Goal: Go to known website: Access a specific website the user already knows

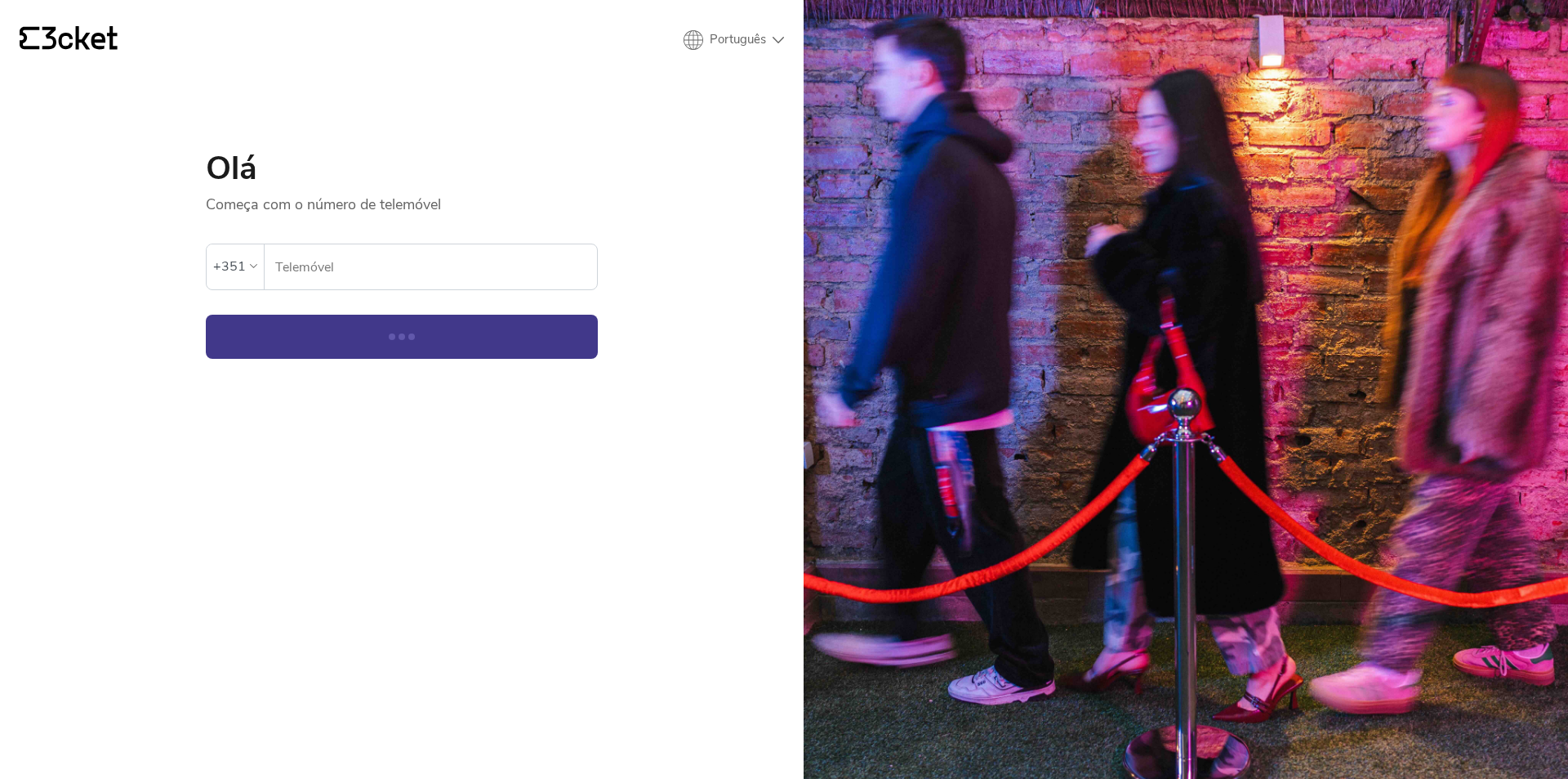
click at [440, 280] on input "Telemóvel" at bounding box center [436, 266] width 323 height 45
type input "919319667"
click at [411, 337] on button "Continuar" at bounding box center [402, 336] width 392 height 44
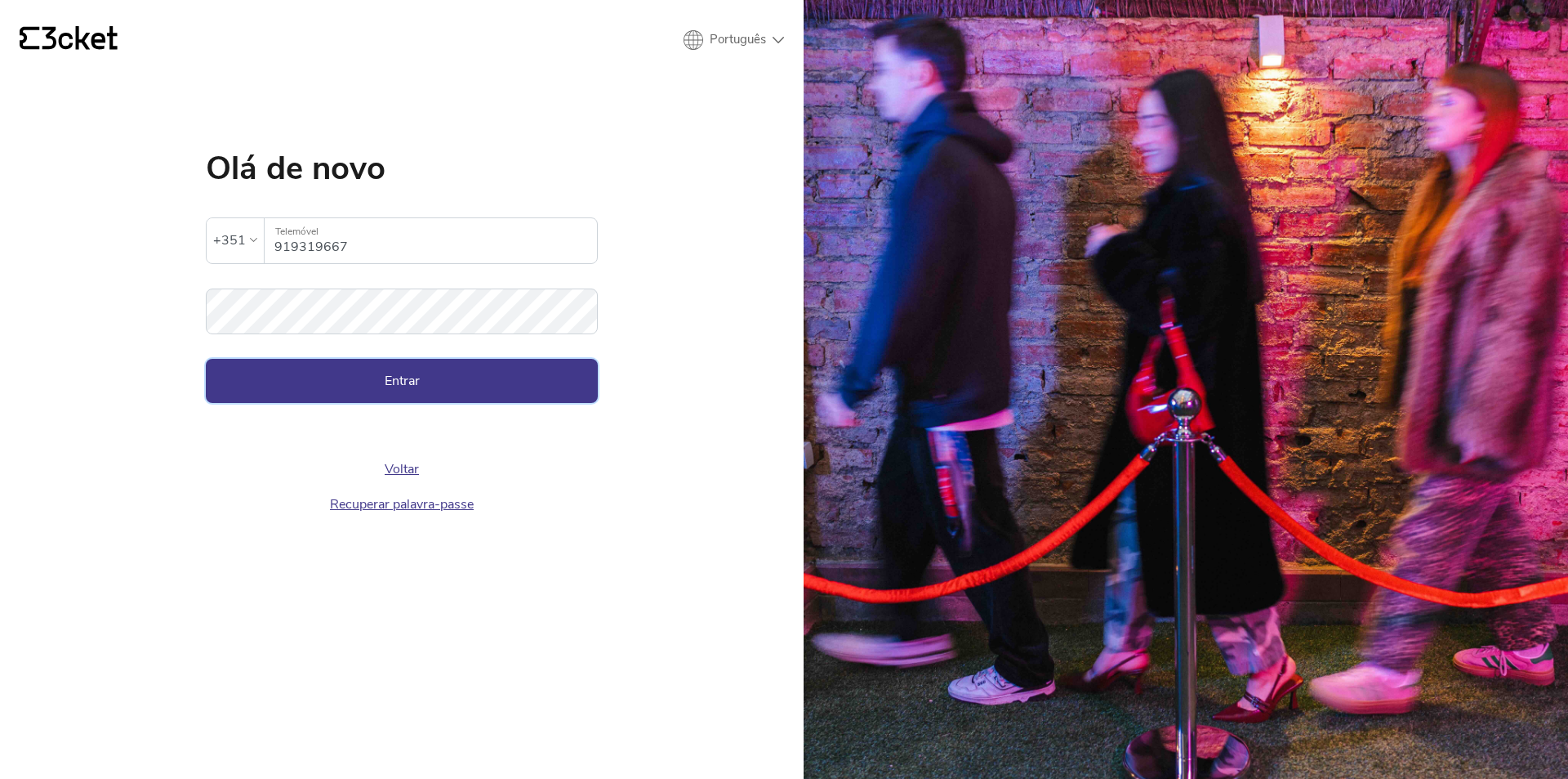
click at [384, 381] on button "Entrar" at bounding box center [402, 381] width 392 height 44
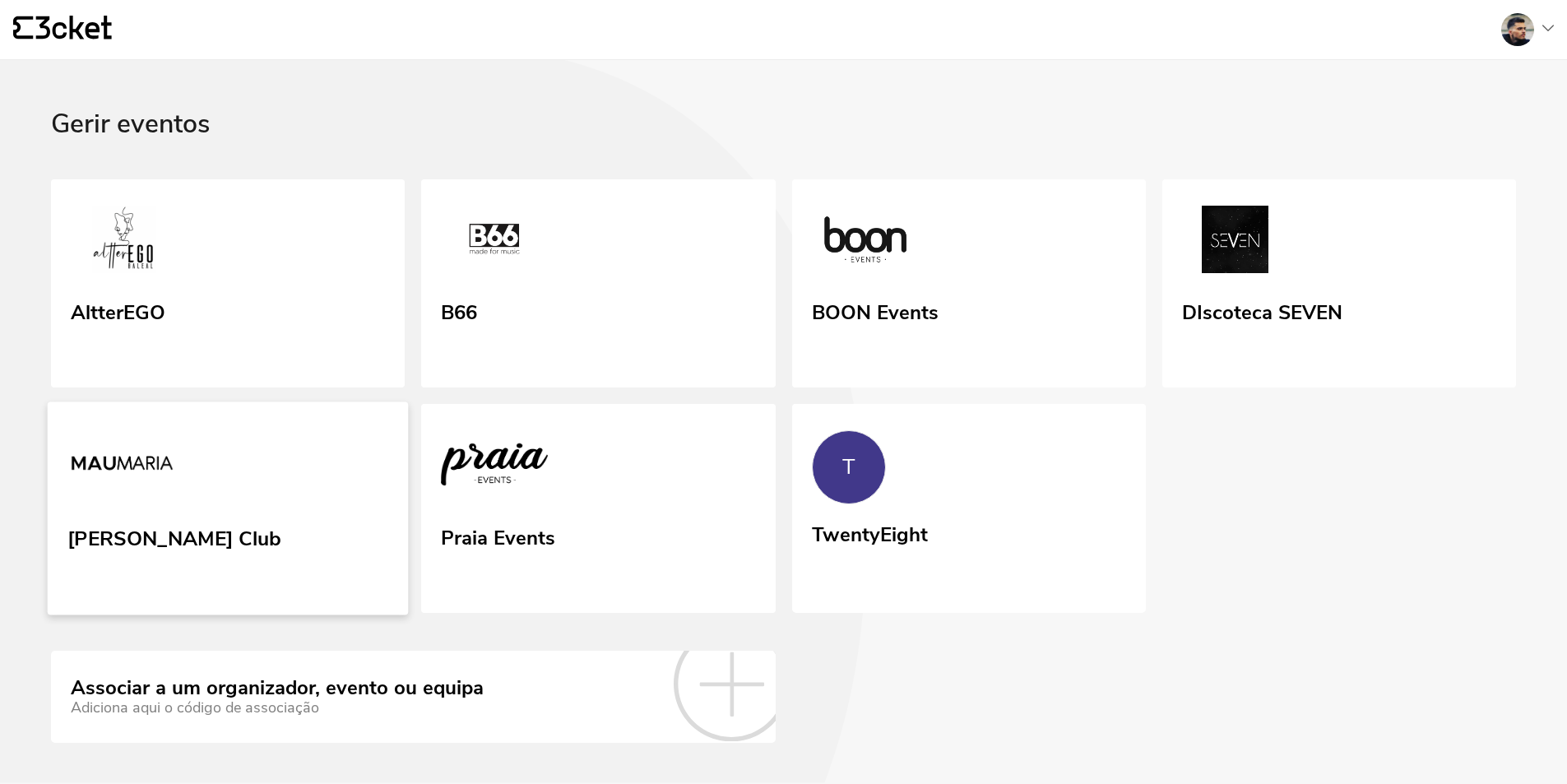
click at [315, 488] on link "[PERSON_NAME] Club" at bounding box center [229, 508] width 361 height 213
click at [1224, 293] on link "DIscoteca SEVEN" at bounding box center [1339, 283] width 361 height 213
click at [328, 490] on link "[PERSON_NAME] Club" at bounding box center [229, 508] width 361 height 213
